Goal: Check status

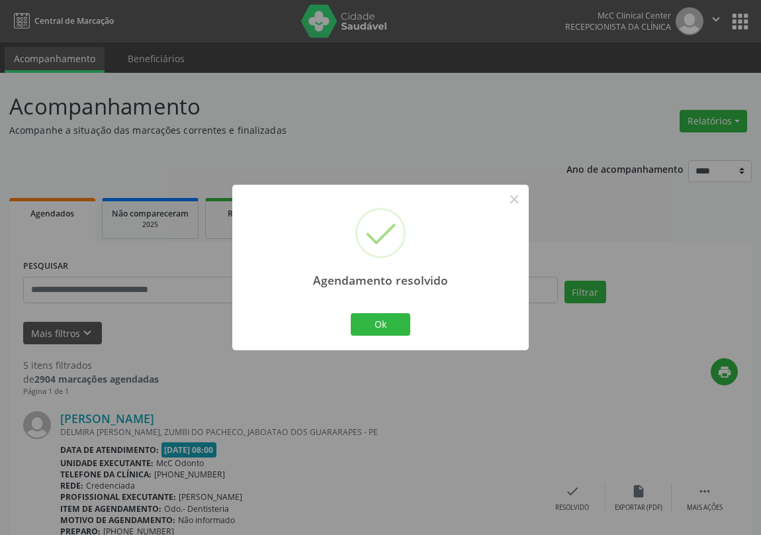
click at [388, 325] on button "Ok" at bounding box center [381, 324] width 60 height 22
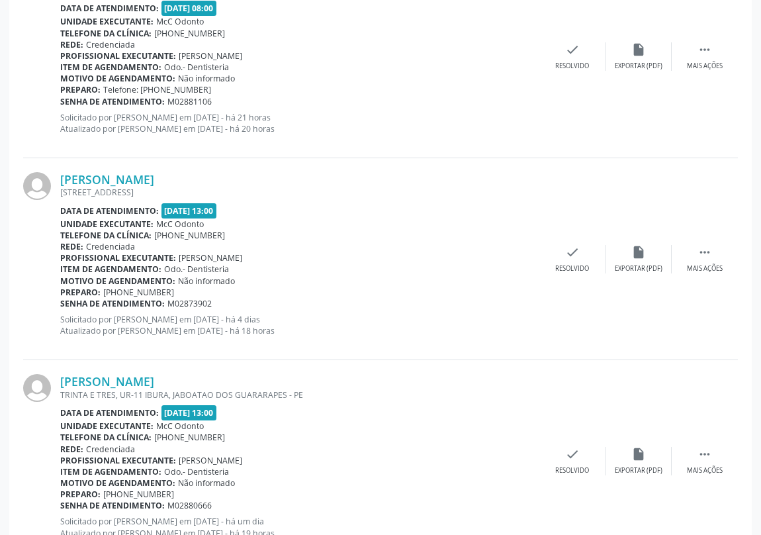
scroll to position [662, 0]
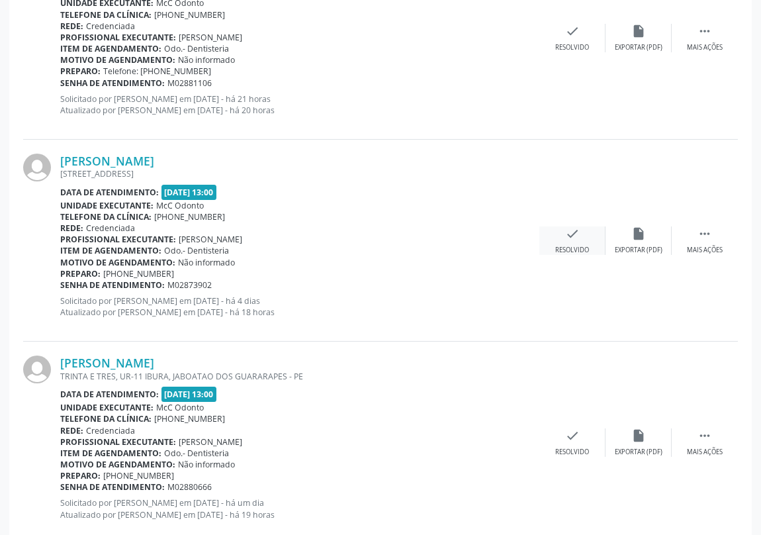
click at [565, 237] on icon "check" at bounding box center [572, 233] width 15 height 15
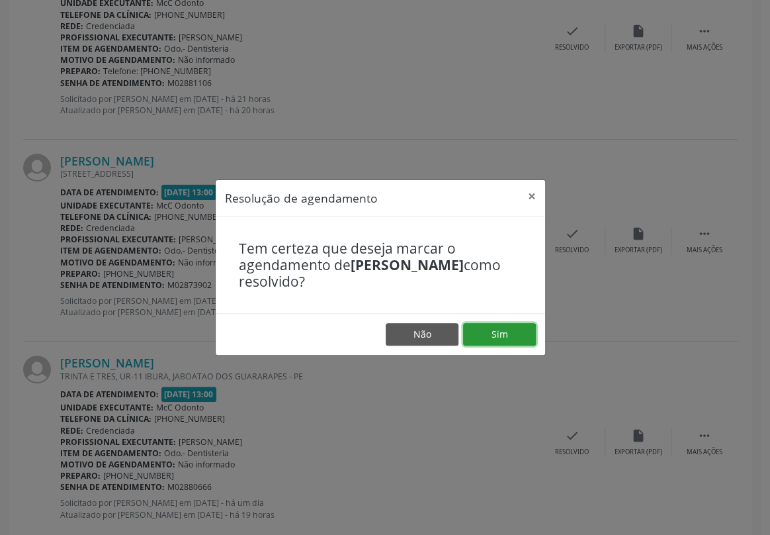
click at [492, 333] on button "Sim" at bounding box center [499, 334] width 73 height 22
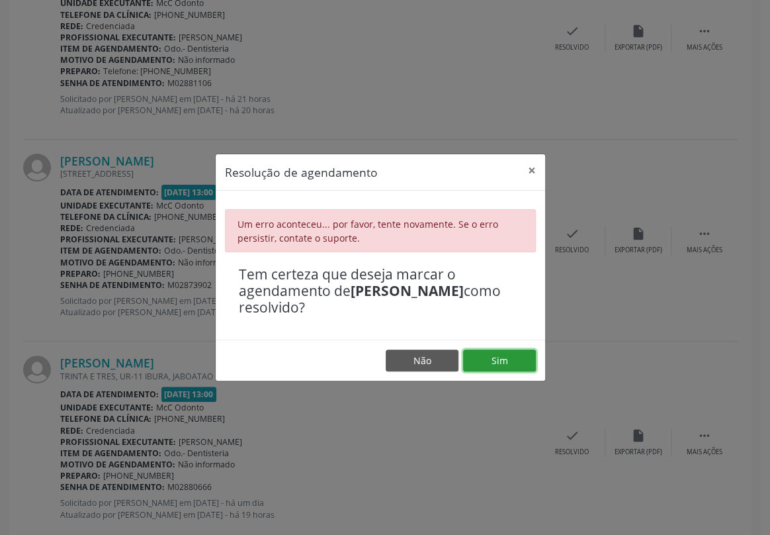
click at [505, 351] on button "Sim" at bounding box center [499, 360] width 73 height 22
click at [485, 361] on button "Sim" at bounding box center [499, 360] width 73 height 22
drag, startPoint x: 417, startPoint y: 360, endPoint x: 546, endPoint y: 114, distance: 277.0
click at [418, 359] on button "Não" at bounding box center [422, 360] width 73 height 22
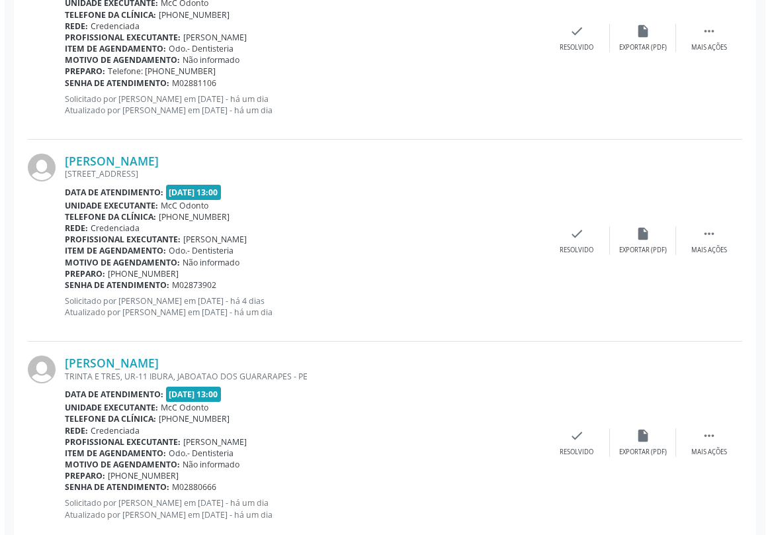
scroll to position [662, 0]
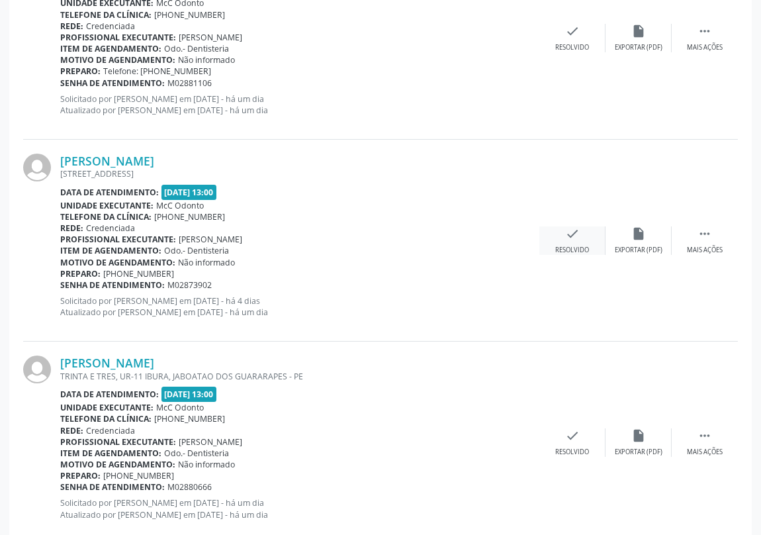
click at [566, 238] on icon "check" at bounding box center [572, 233] width 15 height 15
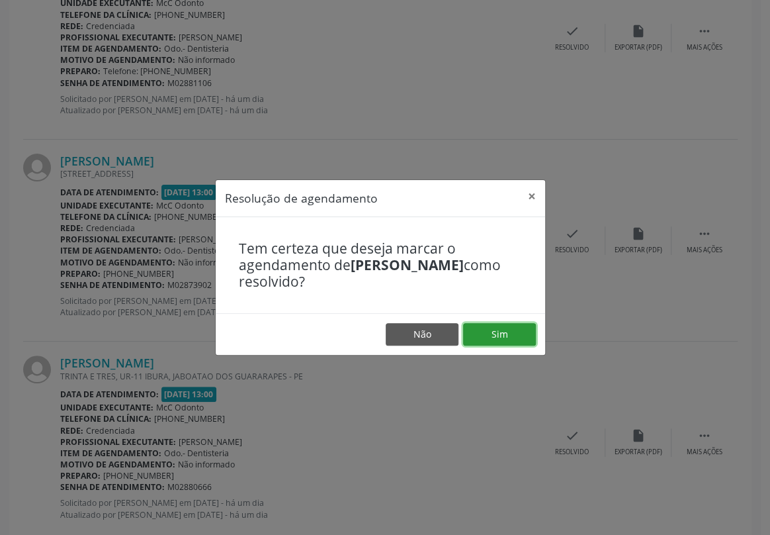
click at [497, 335] on button "Sim" at bounding box center [499, 334] width 73 height 22
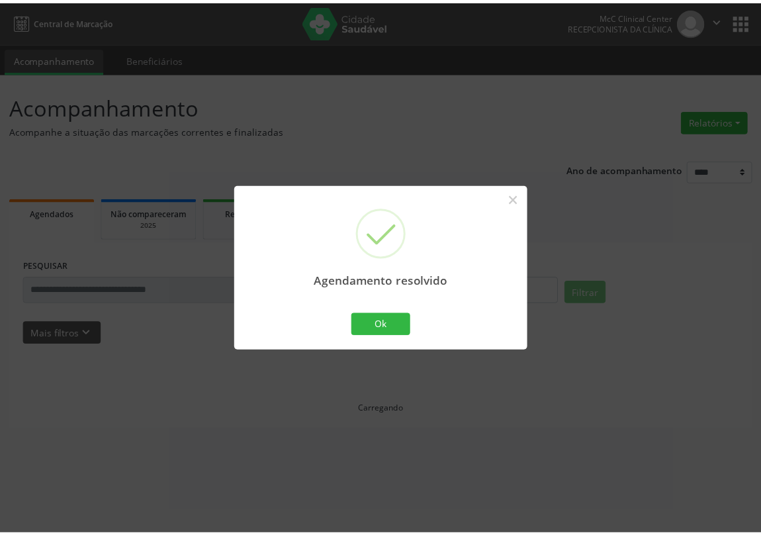
scroll to position [0, 0]
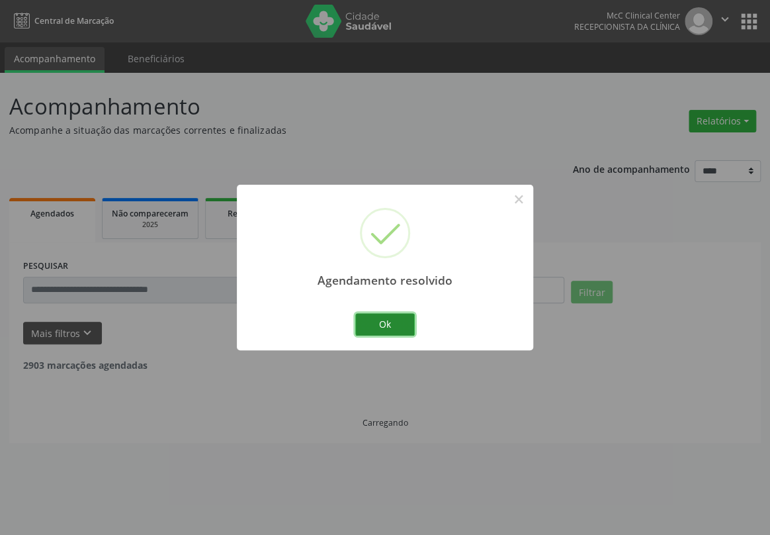
click at [391, 321] on button "Ok" at bounding box center [385, 324] width 60 height 22
